Goal: Task Accomplishment & Management: Use online tool/utility

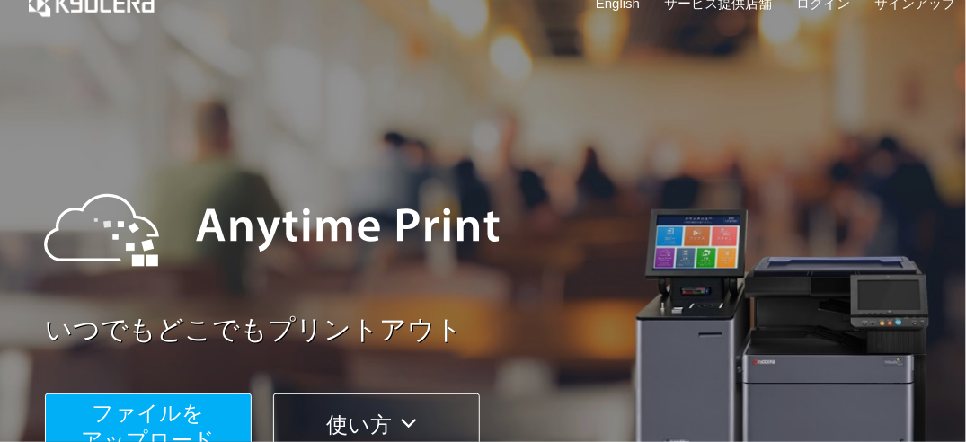
scroll to position [149, 0]
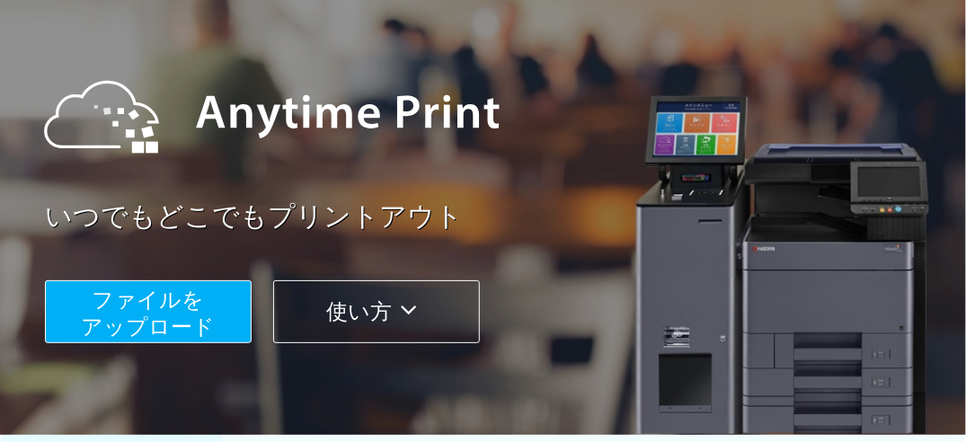
click at [180, 309] on span "ファイルを ​​アップロード" at bounding box center [149, 313] width 134 height 51
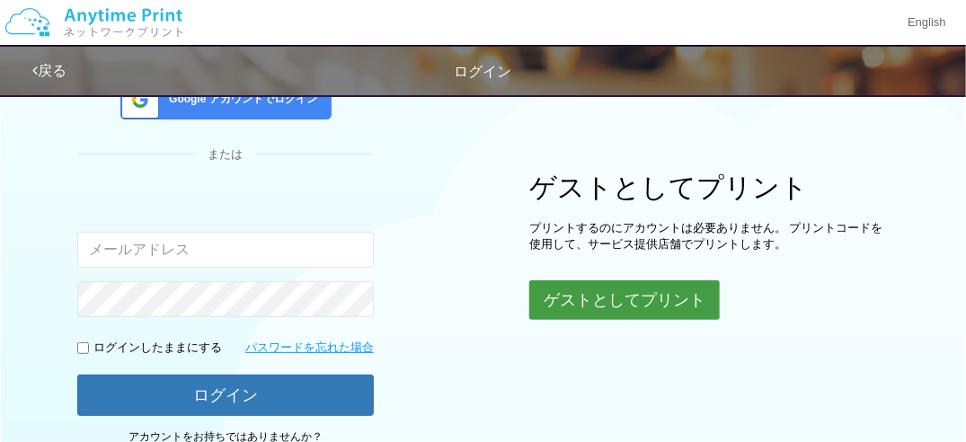
click at [605, 298] on button "ゲストとしてプリント" at bounding box center [624, 300] width 191 height 40
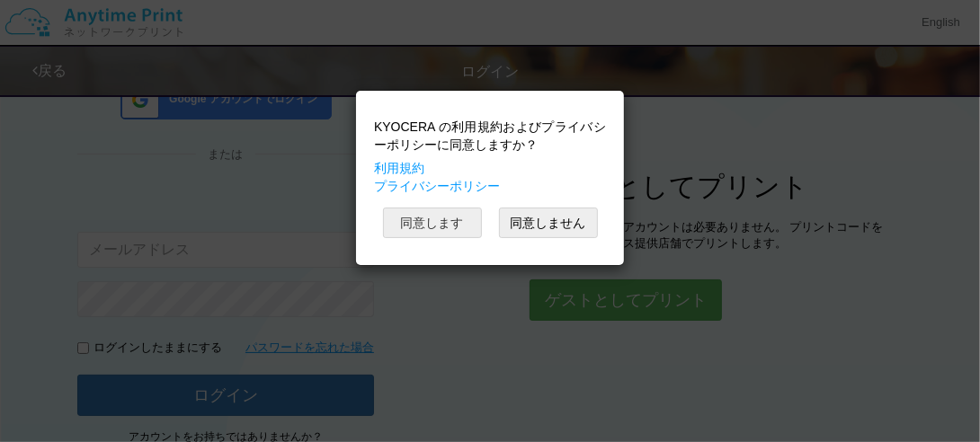
click at [453, 218] on button "同意します" at bounding box center [432, 223] width 99 height 31
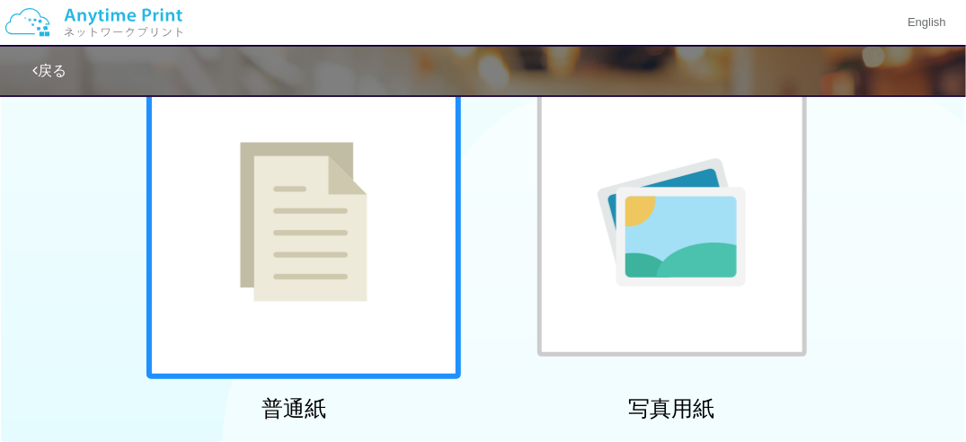
click at [334, 226] on img at bounding box center [304, 222] width 128 height 160
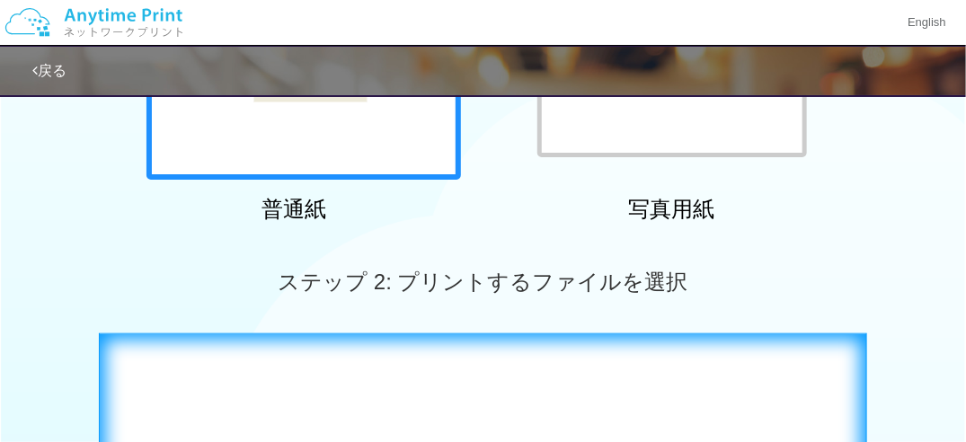
scroll to position [360, 0]
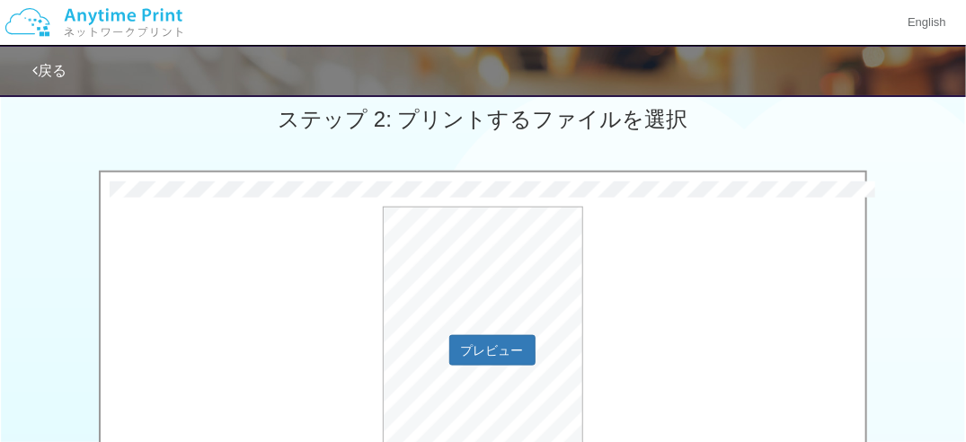
scroll to position [479, 0]
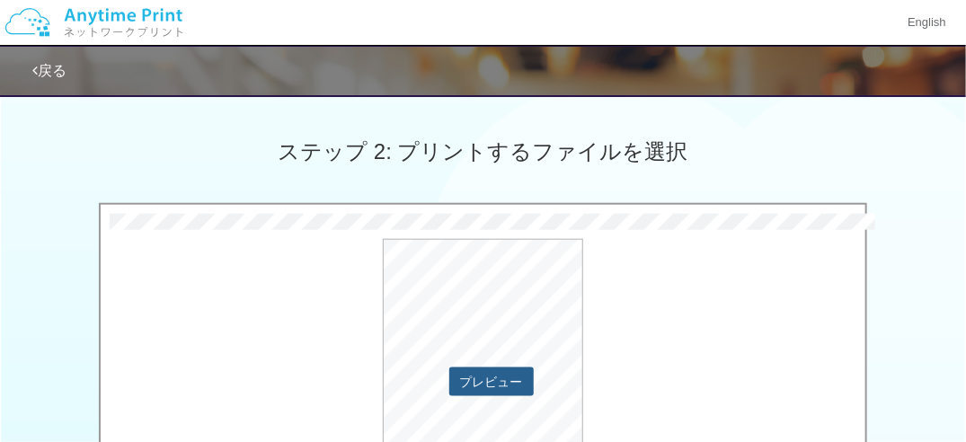
click at [503, 378] on button "プレビュー" at bounding box center [491, 382] width 85 height 29
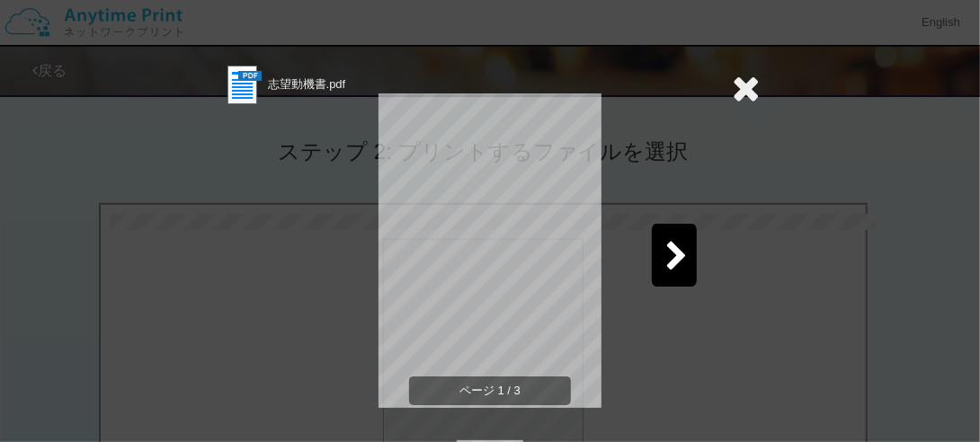
click at [665, 254] on icon at bounding box center [676, 257] width 22 height 31
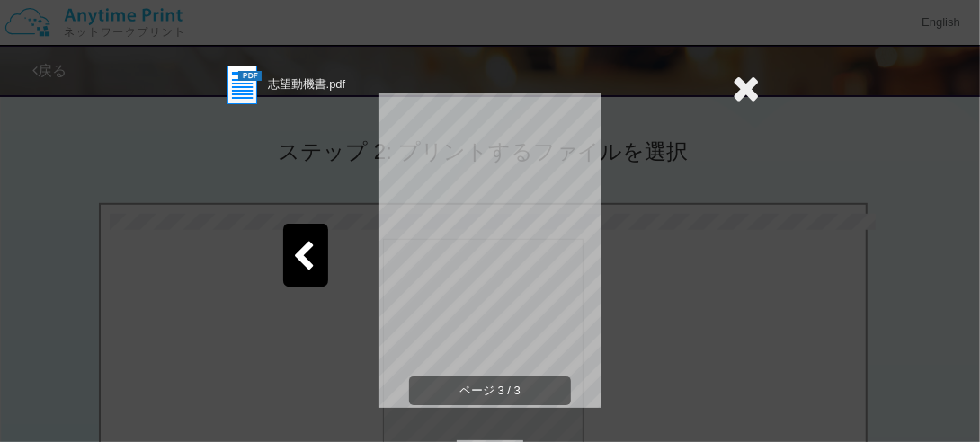
click at [744, 85] on icon at bounding box center [746, 88] width 28 height 36
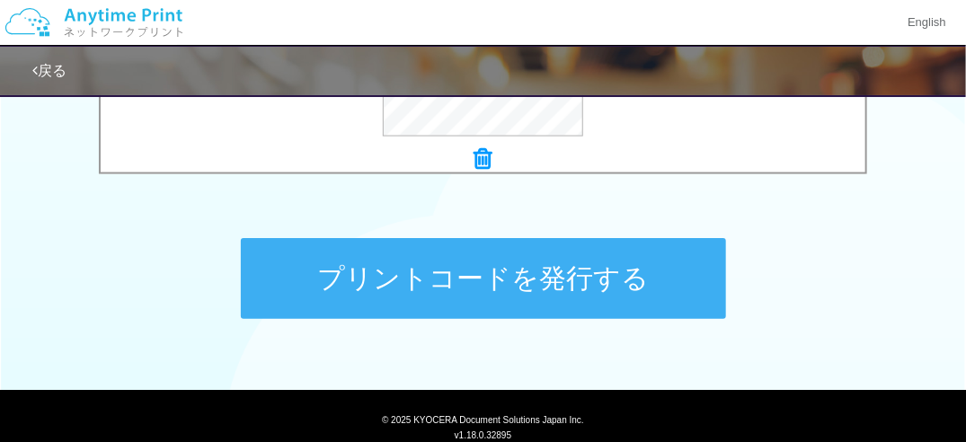
scroll to position [925, 0]
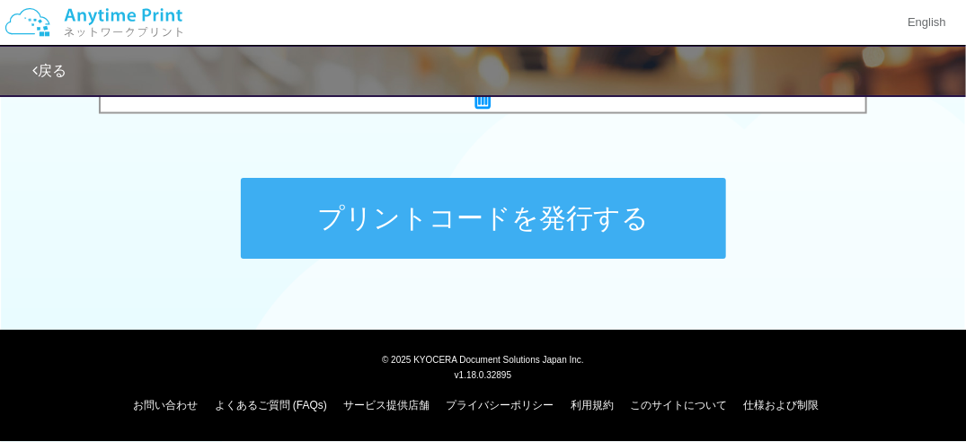
click at [537, 218] on button "プリントコードを発行する" at bounding box center [483, 218] width 485 height 81
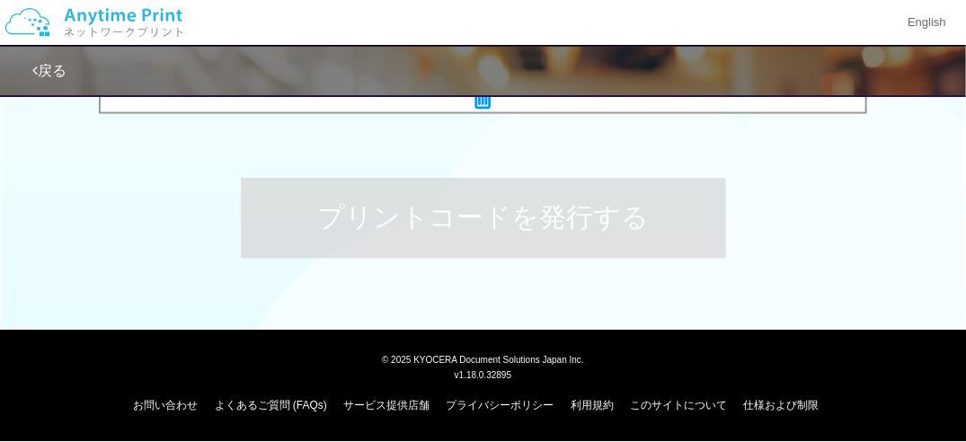
scroll to position [0, 0]
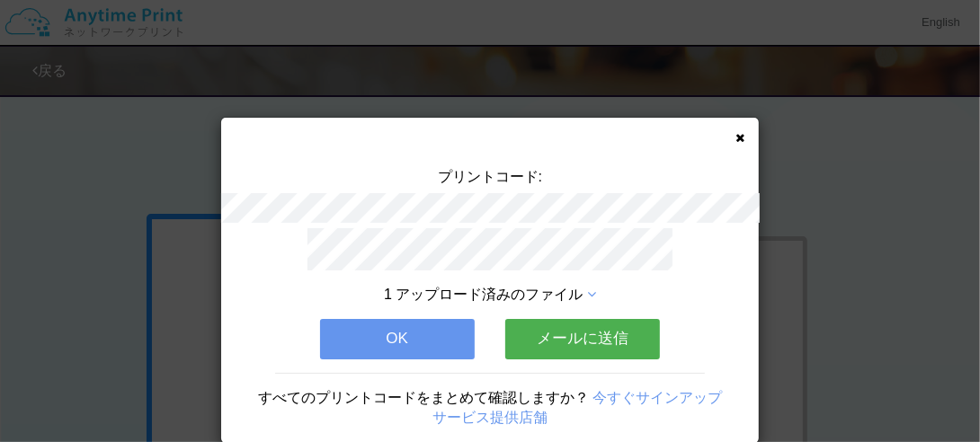
click at [738, 137] on div "プリントコード: 1 アップロード済みのファイル OK メールに送信 すべてのプリントコードをまとめて確認しますか？ 今すぐサインアップ サービス提供店舗" at bounding box center [490, 280] width 538 height 325
click at [735, 136] on icon at bounding box center [739, 138] width 9 height 12
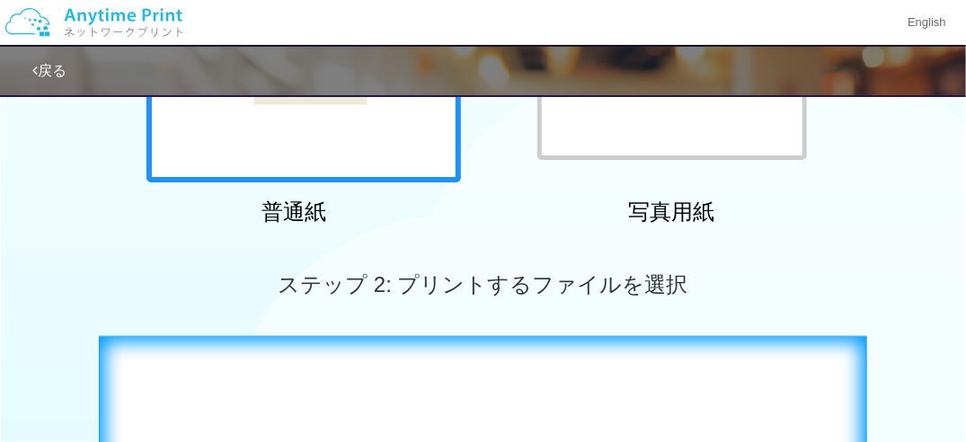
scroll to position [360, 0]
